Goal: Task Accomplishment & Management: Complete application form

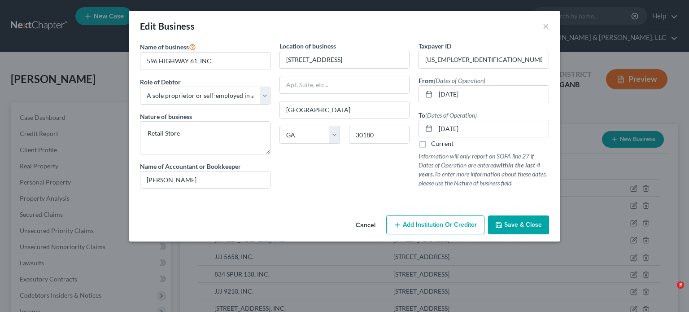
select select "sole_proprietor"
select select "10"
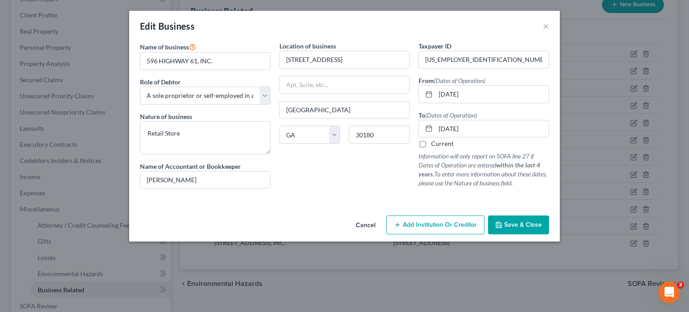
click at [516, 223] on span "Save & Close" at bounding box center [523, 225] width 38 height 8
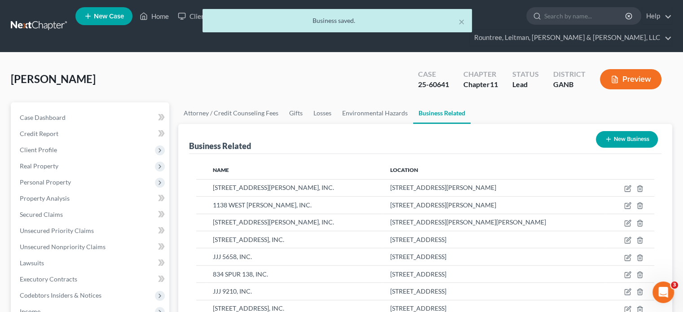
click at [154, 19] on div "× Business saved." at bounding box center [337, 23] width 683 height 28
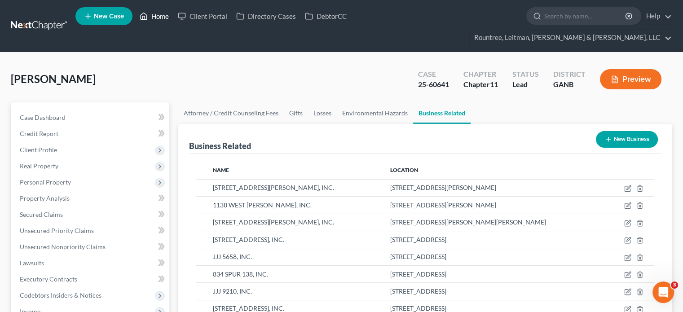
click at [156, 15] on link "Home" at bounding box center [154, 16] width 38 height 16
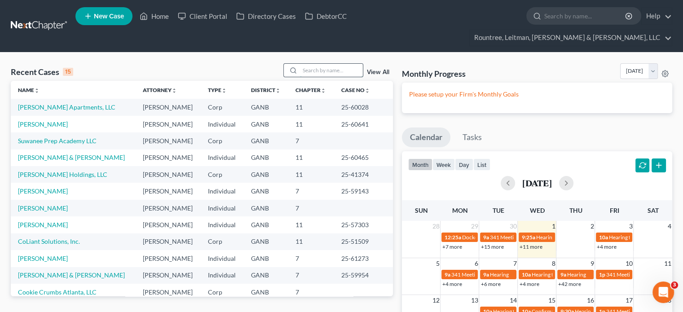
click at [312, 64] on input "search" at bounding box center [331, 70] width 63 height 13
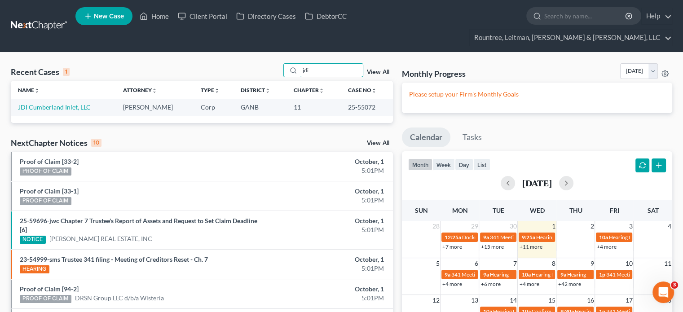
type input "jdi"
click at [53, 99] on td "JDI Cumberland Inlet, LLC" at bounding box center [63, 107] width 105 height 17
click at [54, 103] on link "JDI Cumberland Inlet, LLC" at bounding box center [54, 107] width 73 height 8
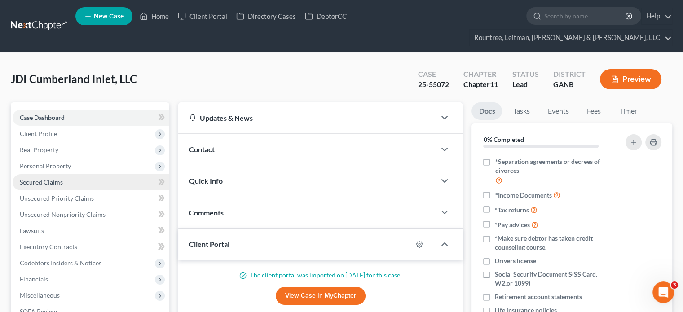
click at [50, 178] on span "Secured Claims" at bounding box center [41, 182] width 43 height 8
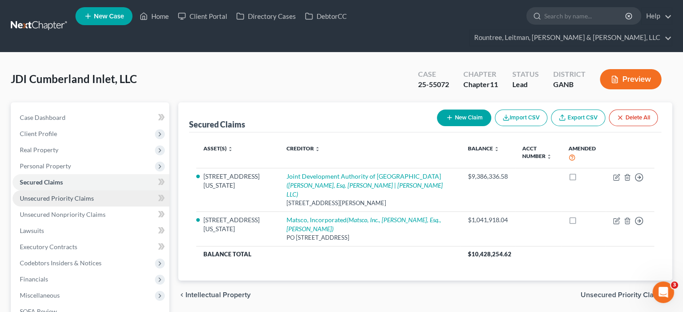
click at [48, 194] on span "Unsecured Priority Claims" at bounding box center [57, 198] width 74 height 8
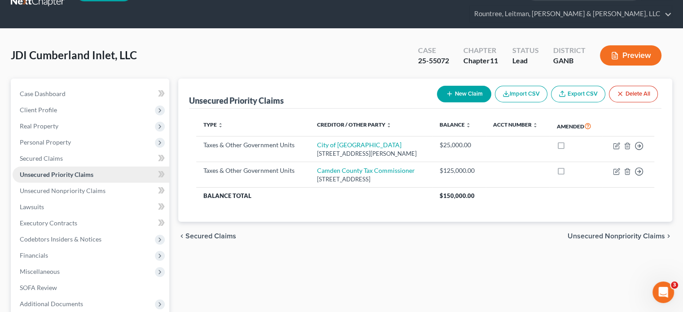
scroll to position [45, 0]
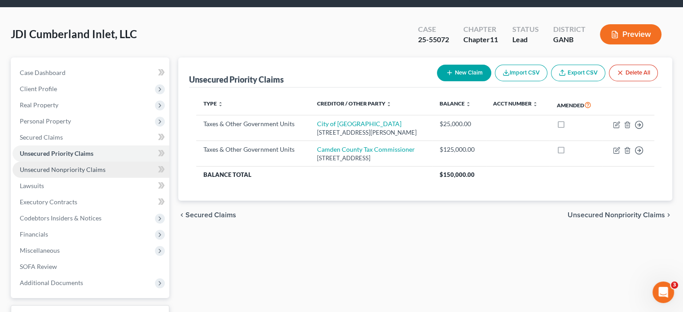
click at [59, 166] on span "Unsecured Nonpriority Claims" at bounding box center [63, 170] width 86 height 8
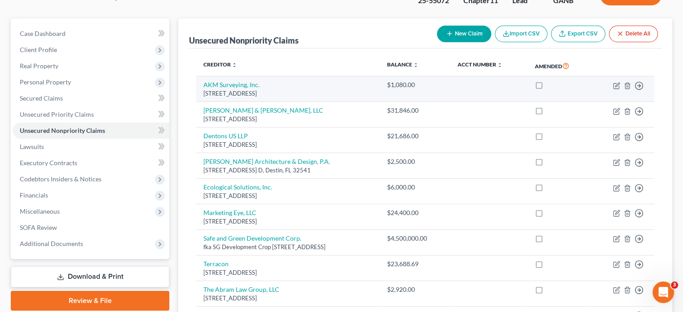
scroll to position [90, 0]
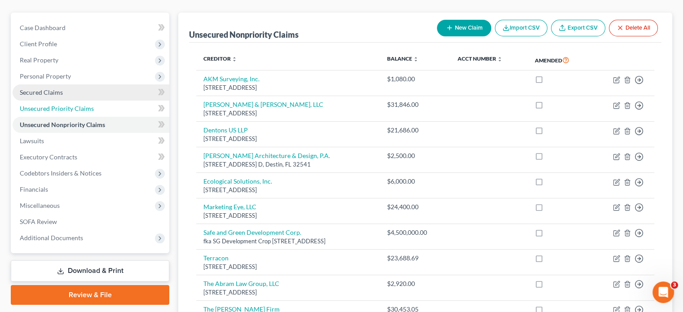
drag, startPoint x: 45, startPoint y: 91, endPoint x: 45, endPoint y: 80, distance: 10.3
click at [45, 105] on span "Unsecured Priority Claims" at bounding box center [57, 109] width 74 height 8
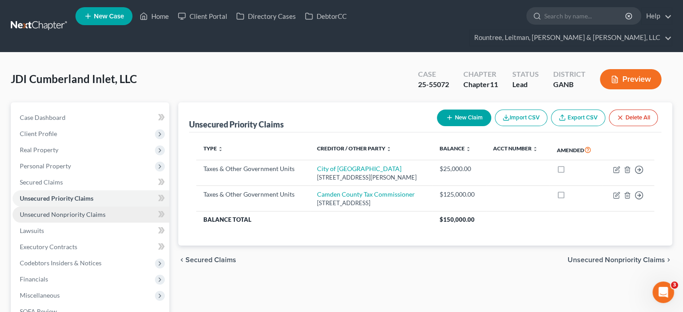
drag, startPoint x: 63, startPoint y: 194, endPoint x: 69, endPoint y: 195, distance: 6.4
click at [63, 210] on span "Unsecured Nonpriority Claims" at bounding box center [63, 214] width 86 height 8
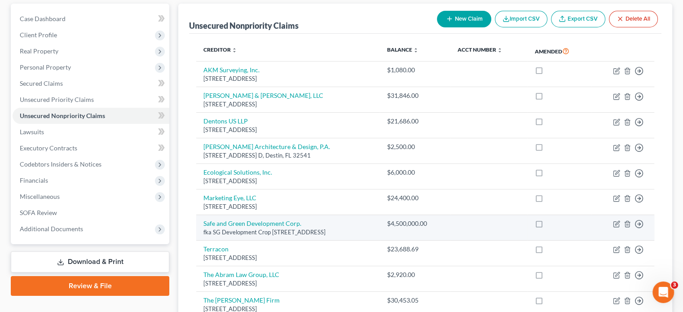
scroll to position [93, 0]
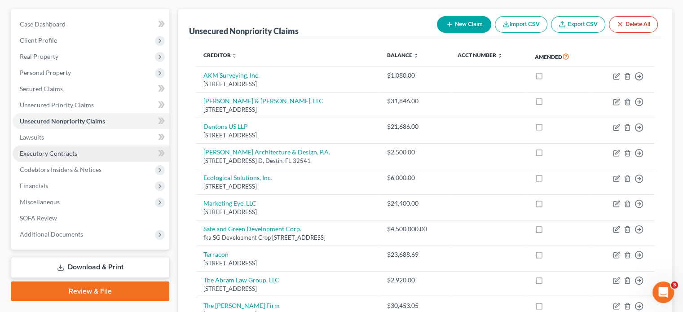
click at [72, 149] on span "Executory Contracts" at bounding box center [48, 153] width 57 height 8
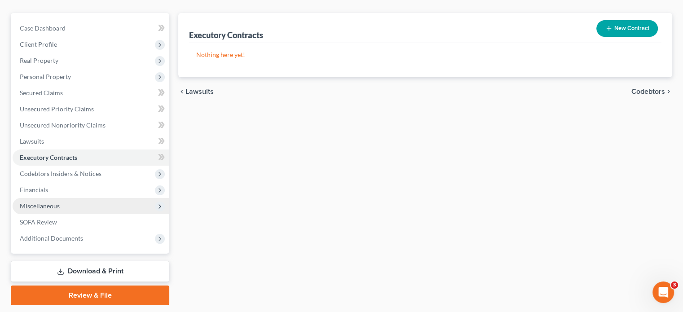
scroll to position [100, 0]
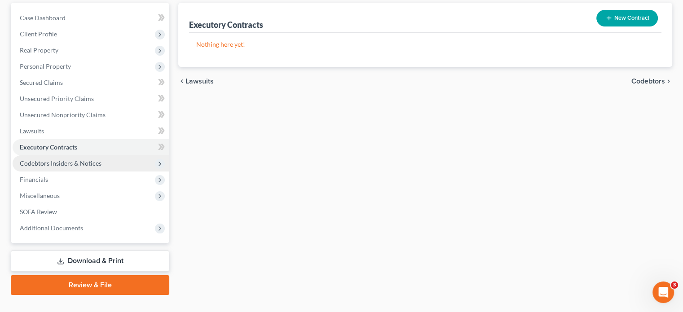
click at [71, 159] on span "Codebtors Insiders & Notices" at bounding box center [61, 163] width 82 height 8
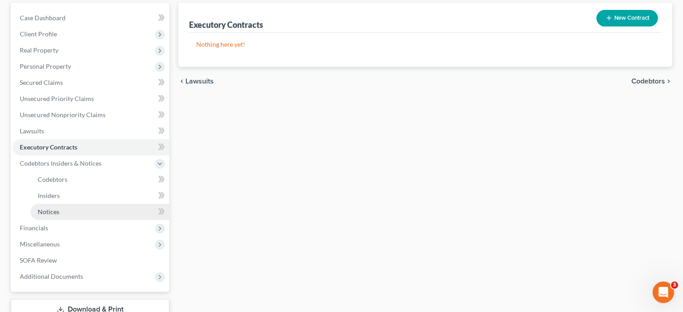
click at [52, 208] on span "Notices" at bounding box center [49, 212] width 22 height 8
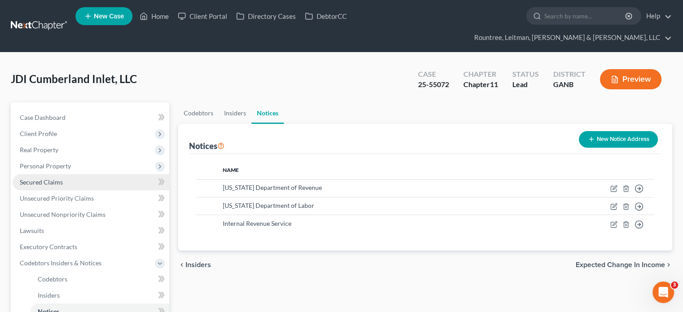
click at [41, 178] on span "Secured Claims" at bounding box center [41, 182] width 43 height 8
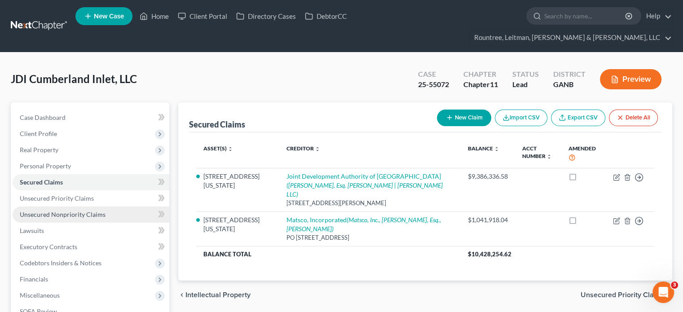
click at [61, 210] on span "Unsecured Nonpriority Claims" at bounding box center [63, 214] width 86 height 8
